Goal: Task Accomplishment & Management: Understand process/instructions

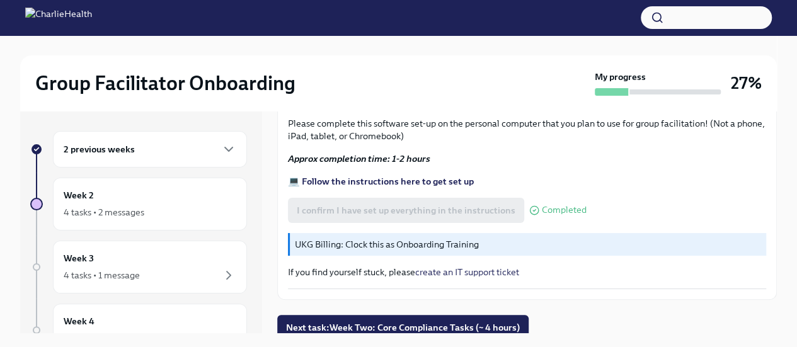
scroll to position [21, 0]
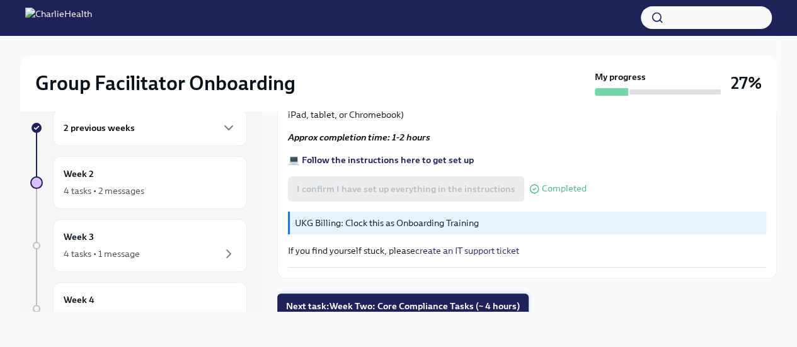
click at [361, 300] on span "Next task : Week Two: Core Compliance Tasks (~ 4 hours)" at bounding box center [403, 306] width 234 height 13
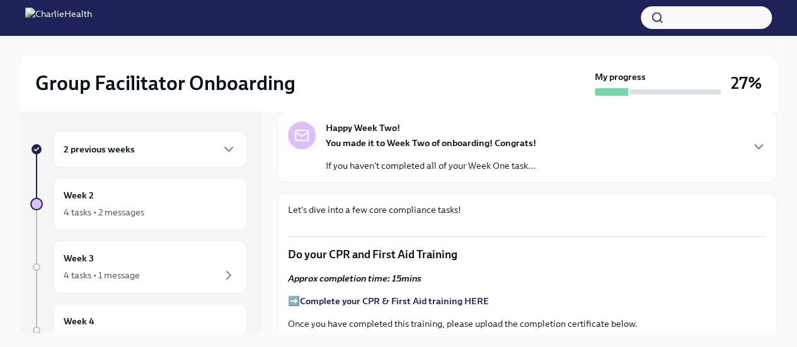
click at [174, 152] on div "2 previous weeks" at bounding box center [150, 149] width 173 height 15
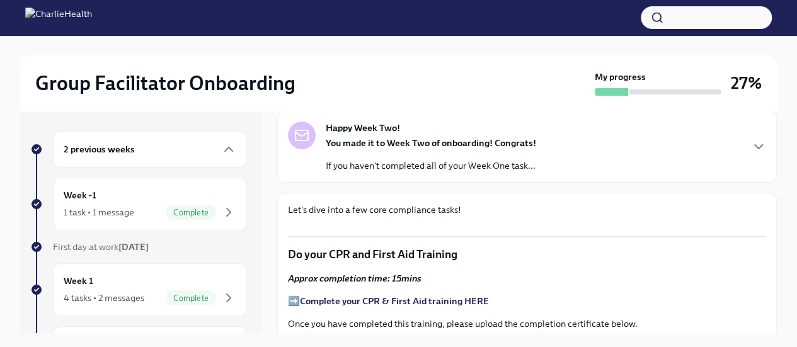
click at [173, 139] on div "2 previous weeks" at bounding box center [150, 149] width 194 height 37
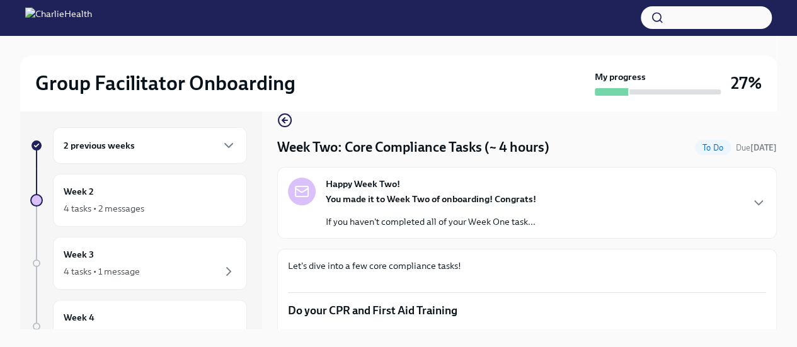
scroll to position [13, 0]
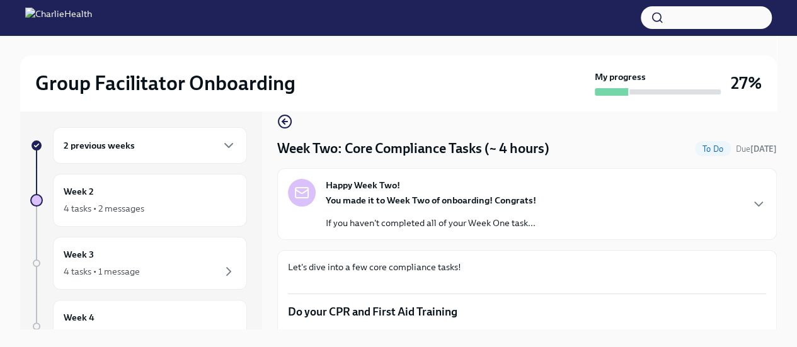
click at [111, 152] on div "2 previous weeks" at bounding box center [150, 145] width 173 height 15
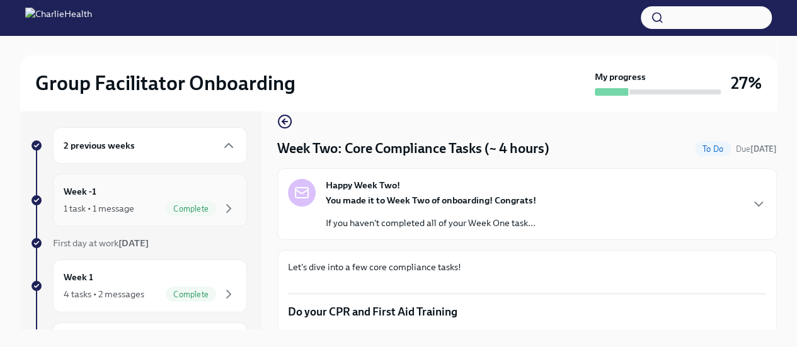
click at [115, 207] on div "1 task • 1 message" at bounding box center [99, 208] width 71 height 13
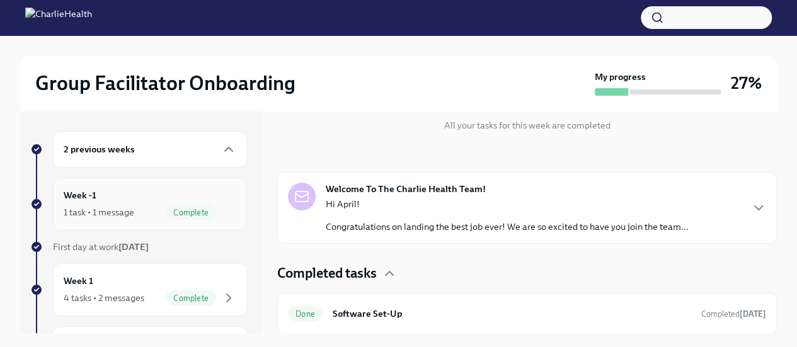
click at [143, 186] on div "Week -1 1 task • 1 message Complete" at bounding box center [150, 204] width 194 height 53
click at [181, 276] on div "Week 1 4 tasks • 2 messages Complete" at bounding box center [150, 289] width 173 height 31
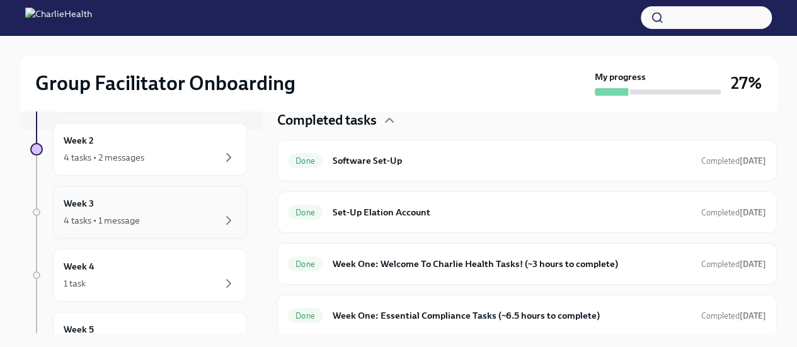
scroll to position [123, 0]
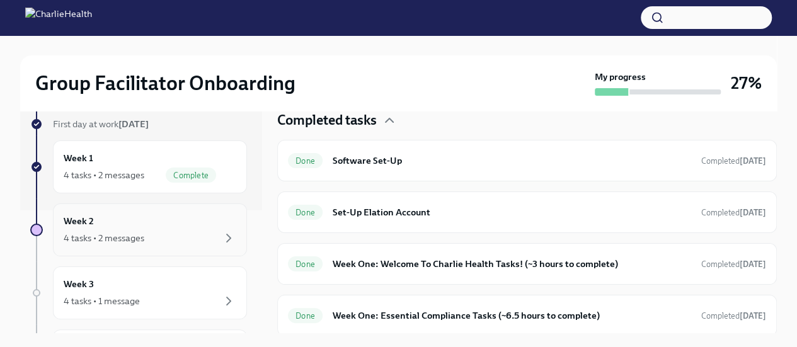
click at [120, 225] on div "Week 2 4 tasks • 2 messages" at bounding box center [150, 229] width 173 height 31
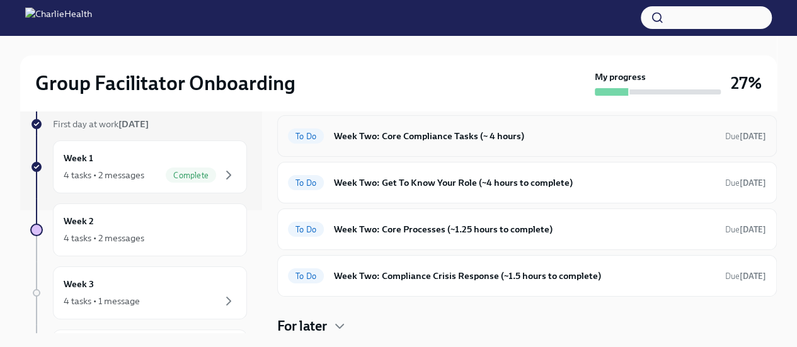
click at [365, 140] on h6 "Week Two: Core Compliance Tasks (~ 4 hours)" at bounding box center [524, 136] width 381 height 14
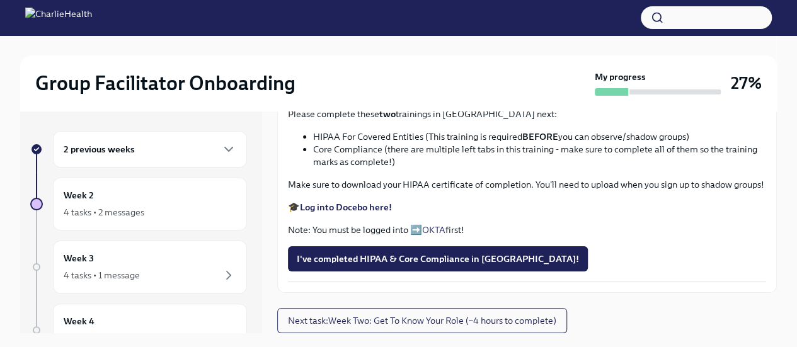
scroll to position [880, 0]
click at [346, 205] on strong "Log into Docebo here!" at bounding box center [346, 207] width 92 height 11
